Goal: Check status: Check status

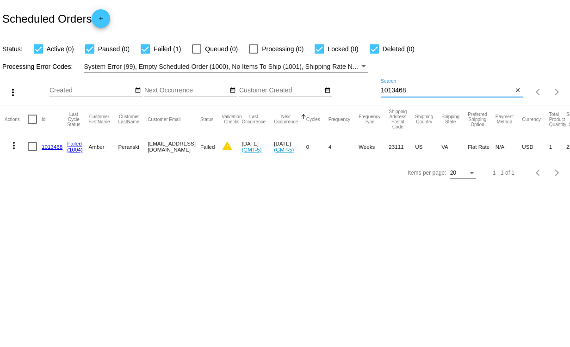
click at [425, 88] on input "1013468" at bounding box center [446, 90] width 132 height 7
drag, startPoint x: 425, startPoint y: 88, endPoint x: 365, endPoint y: 92, distance: 60.7
click at [365, 92] on div "more_vert Oct Jan Feb Mar [DATE]" at bounding box center [285, 89] width 570 height 33
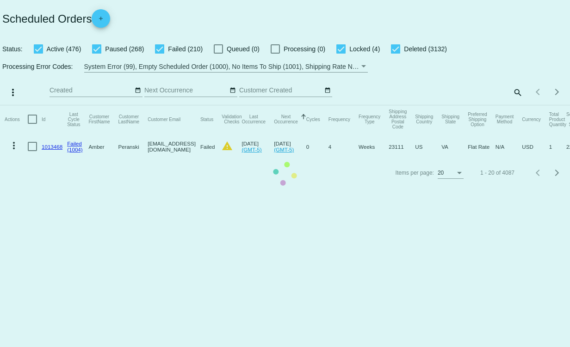
click at [518, 105] on mat-table "Actions Id Last Cycle Status Customer FirstName Customer LastName Customer Emai…" at bounding box center [285, 132] width 570 height 55
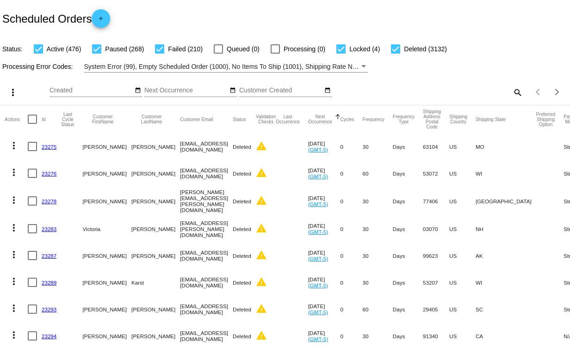
click at [511, 93] on mat-icon "search" at bounding box center [516, 92] width 11 height 14
click at [406, 92] on input "Search" at bounding box center [451, 90] width 142 height 7
paste input "[EMAIL_ADDRESS][DOMAIN_NAME]"
type input "[EMAIL_ADDRESS][DOMAIN_NAME]"
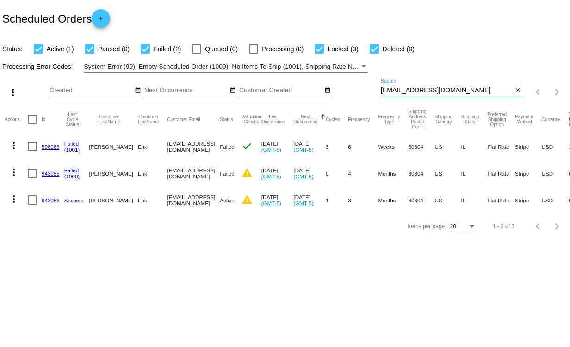
click at [52, 173] on link "943055" at bounding box center [51, 174] width 18 height 6
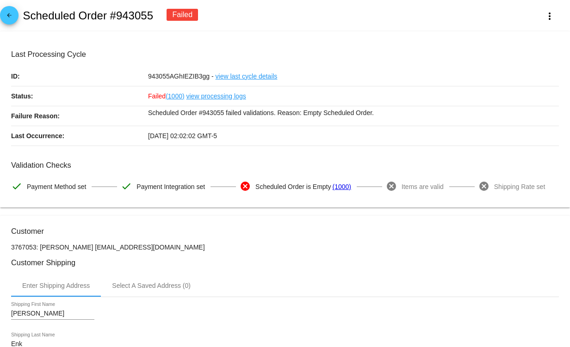
drag, startPoint x: 382, startPoint y: 109, endPoint x: 299, endPoint y: 114, distance: 83.4
click at [299, 114] on p "Scheduled Order #943055 failed validations. Reason: Empty Scheduled Order." at bounding box center [353, 112] width 411 height 13
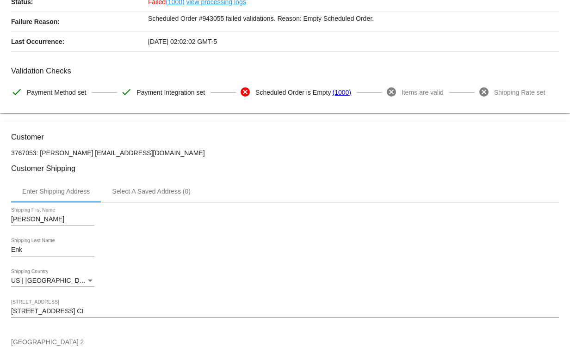
scroll to position [92, 0]
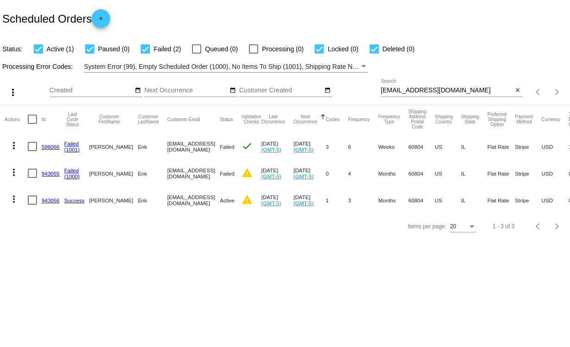
click at [53, 176] on link "943055" at bounding box center [51, 174] width 18 height 6
